Goal: Task Accomplishment & Management: Complete application form

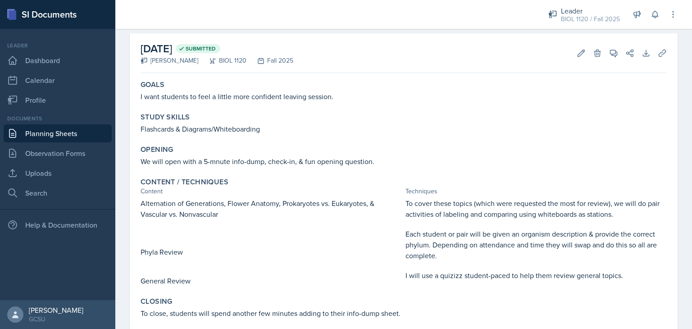
scroll to position [32, 0]
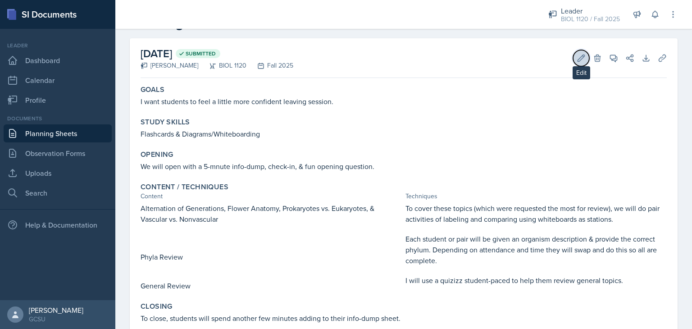
click at [577, 58] on icon at bounding box center [581, 58] width 9 height 9
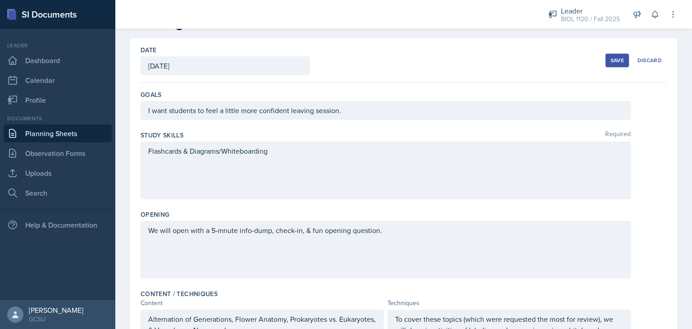
scroll to position [330, 0]
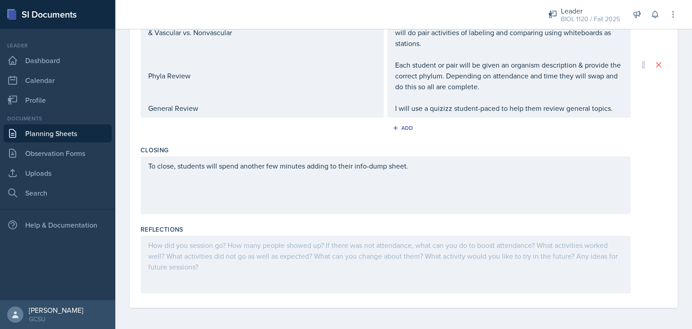
click at [221, 253] on div at bounding box center [386, 265] width 490 height 58
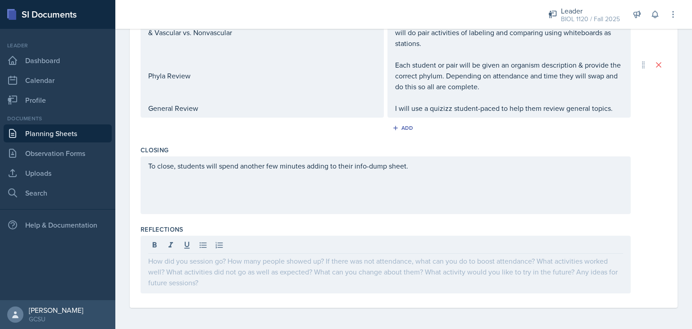
click at [221, 253] on div at bounding box center [386, 265] width 490 height 58
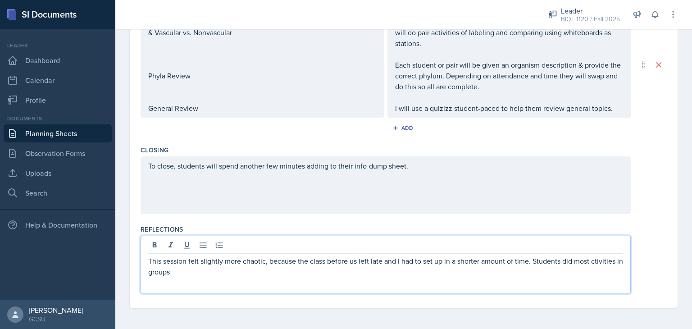
click at [602, 262] on p "This session felt slightly more chaotic, because the class before us left late …" at bounding box center [385, 266] width 475 height 22
click at [220, 273] on p "This session felt slightly more chaotic, because the class before us left late …" at bounding box center [385, 266] width 475 height 22
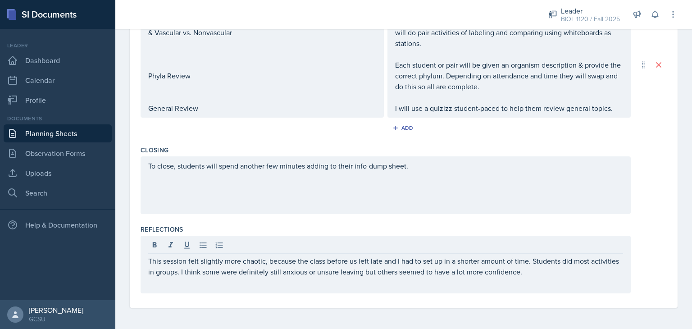
scroll to position [67, 0]
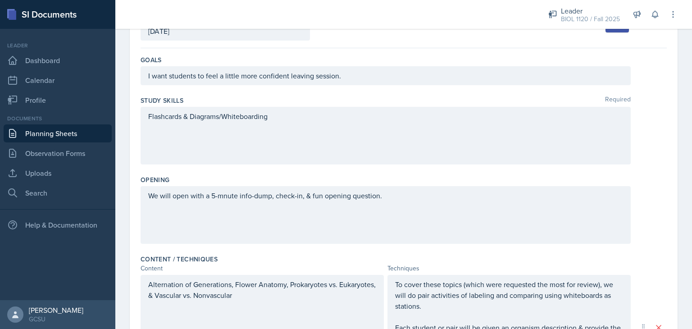
click at [610, 27] on div "Leader BIOL 1120 / Fall 2025 Leader BIOL 1120 / Fall 2025 Leader BIOL 1107 / Fa…" at bounding box center [607, 14] width 142 height 29
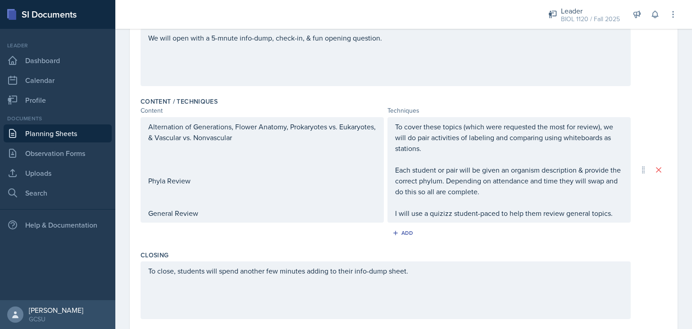
scroll to position [258, 0]
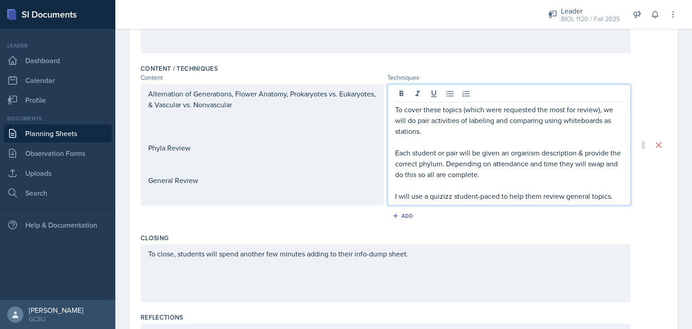
click at [602, 180] on p at bounding box center [509, 185] width 228 height 11
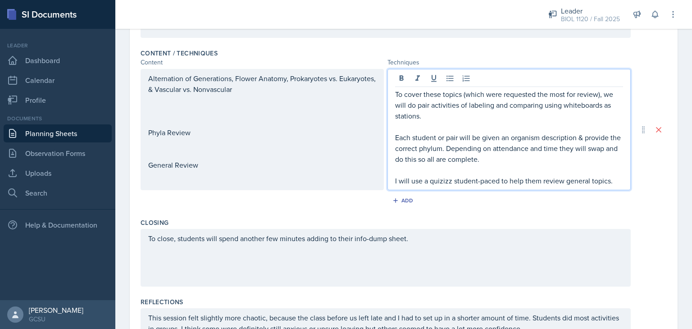
click at [614, 183] on p "I will use a quizizz student-paced to help them review general topics." at bounding box center [509, 180] width 228 height 11
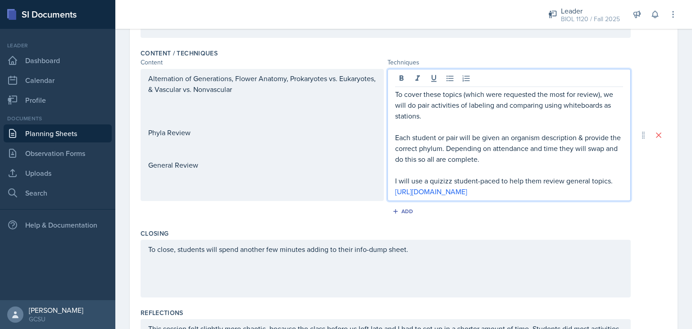
scroll to position [11, 0]
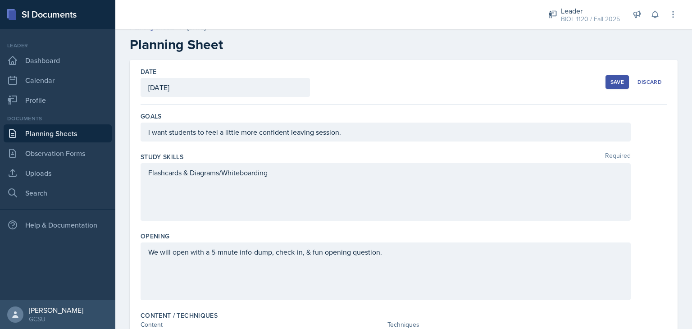
click at [615, 82] on div "Save" at bounding box center [618, 81] width 14 height 7
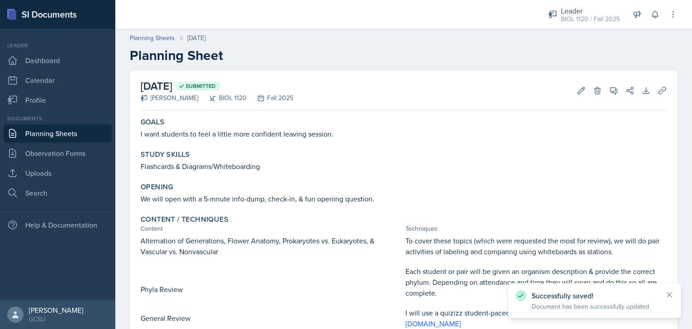
scroll to position [0, 0]
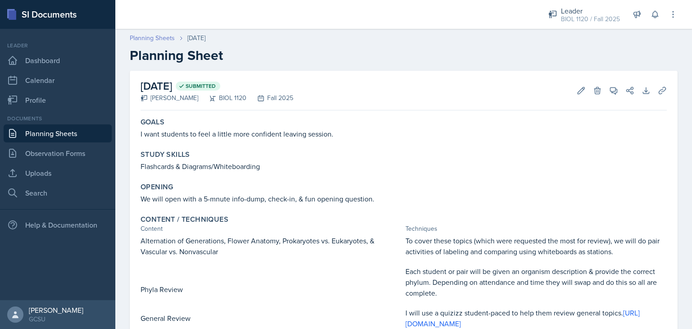
click at [148, 41] on link "Planning Sheets" at bounding box center [152, 37] width 45 height 9
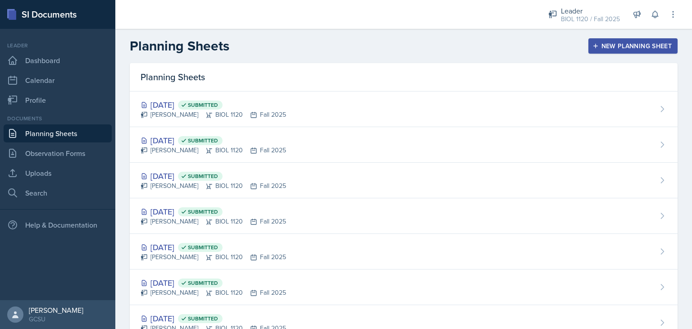
click at [610, 51] on button "New Planning Sheet" at bounding box center [632, 45] width 89 height 15
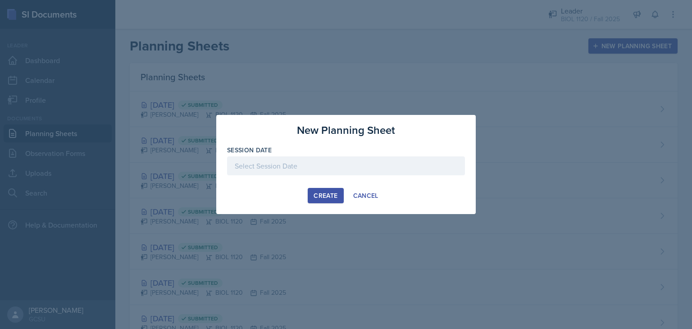
click at [380, 165] on div at bounding box center [346, 165] width 238 height 19
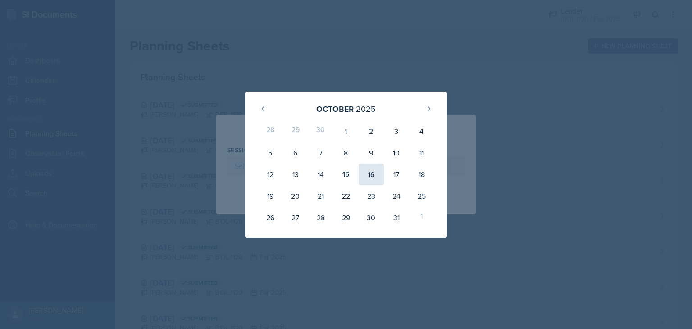
click at [365, 166] on div "16" at bounding box center [371, 175] width 25 height 22
type input "[DATE]"
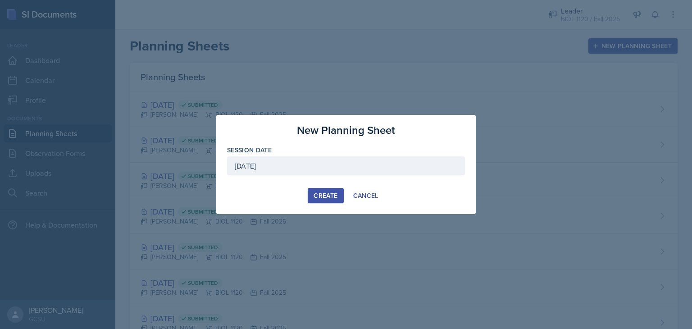
click at [328, 192] on div "Create" at bounding box center [326, 195] width 24 height 7
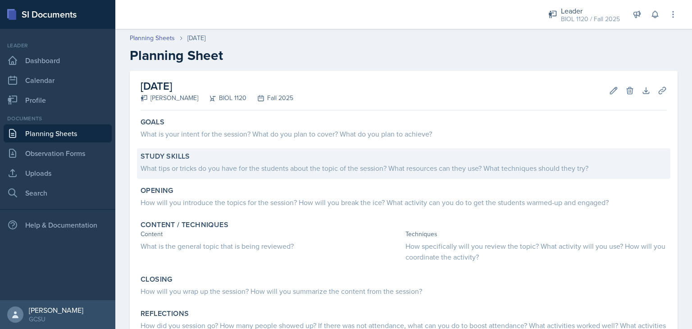
click at [361, 161] on div "What tips or tricks do you have for the students about the topic of the session…" at bounding box center [404, 167] width 526 height 13
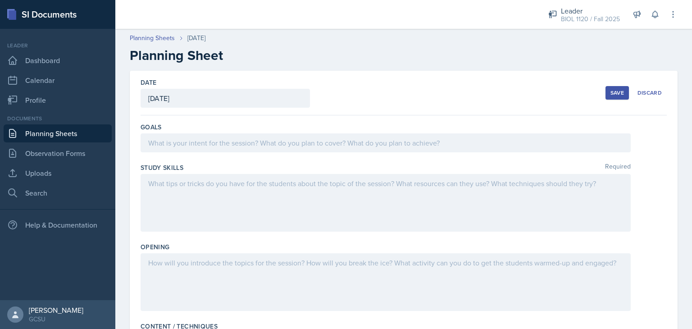
click at [235, 195] on div at bounding box center [386, 203] width 490 height 58
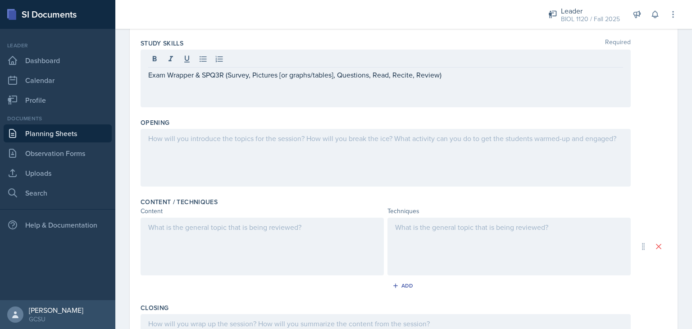
scroll to position [137, 0]
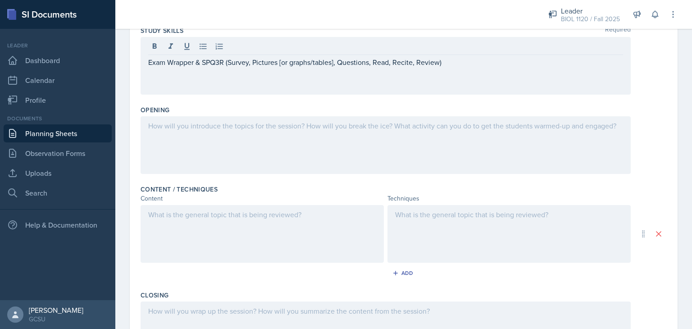
click at [443, 133] on div at bounding box center [386, 145] width 490 height 58
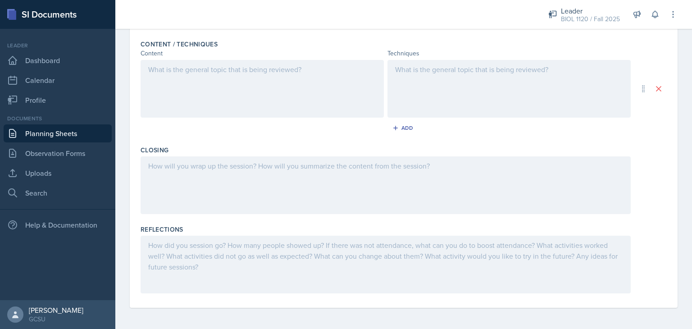
scroll to position [20, 0]
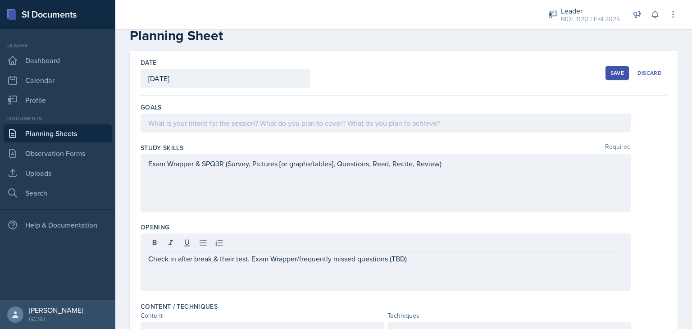
click at [404, 123] on p at bounding box center [385, 123] width 475 height 11
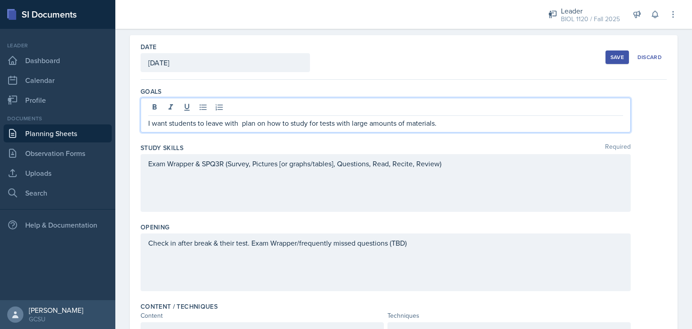
click at [242, 126] on p "I want students to leave with plan on how to study for tests with large amounts…" at bounding box center [385, 123] width 475 height 11
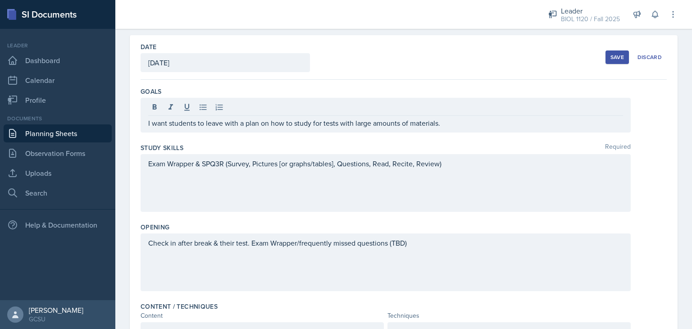
click at [611, 59] on div "Save" at bounding box center [618, 57] width 14 height 7
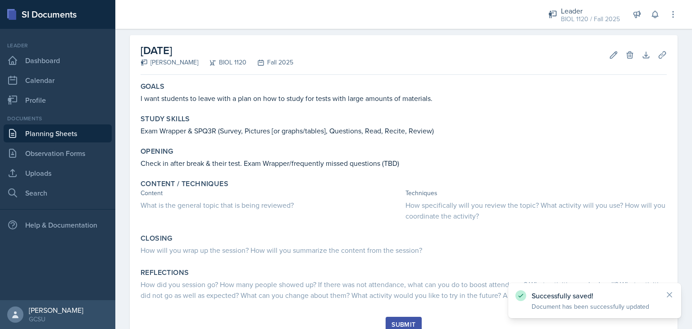
scroll to position [0, 0]
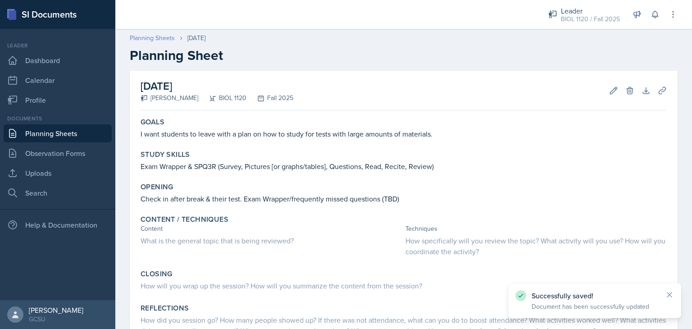
click at [148, 38] on link "Planning Sheets" at bounding box center [152, 37] width 45 height 9
